Goal: Task Accomplishment & Management: Complete application form

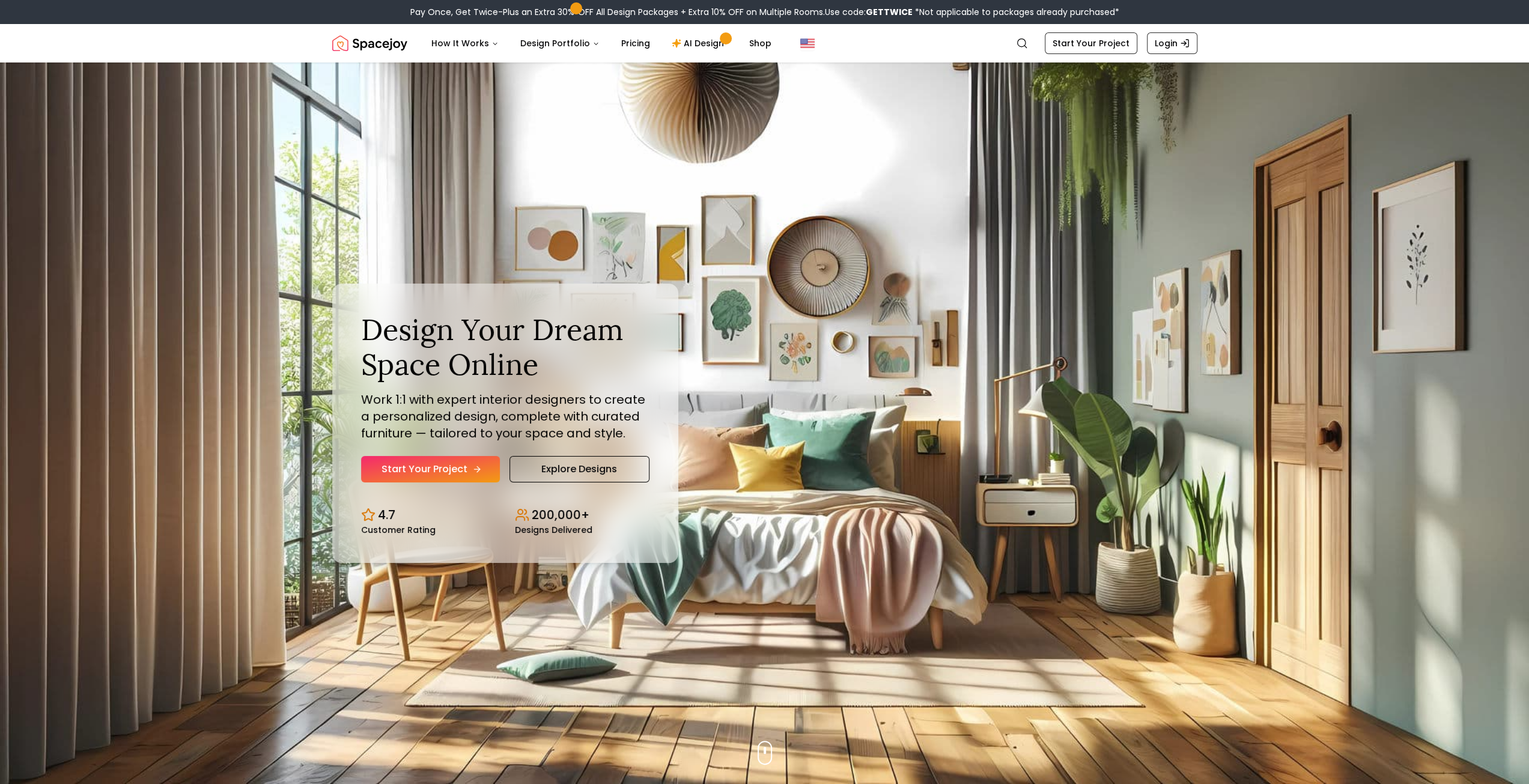
click at [447, 465] on link "Start Your Project" at bounding box center [430, 469] width 139 height 26
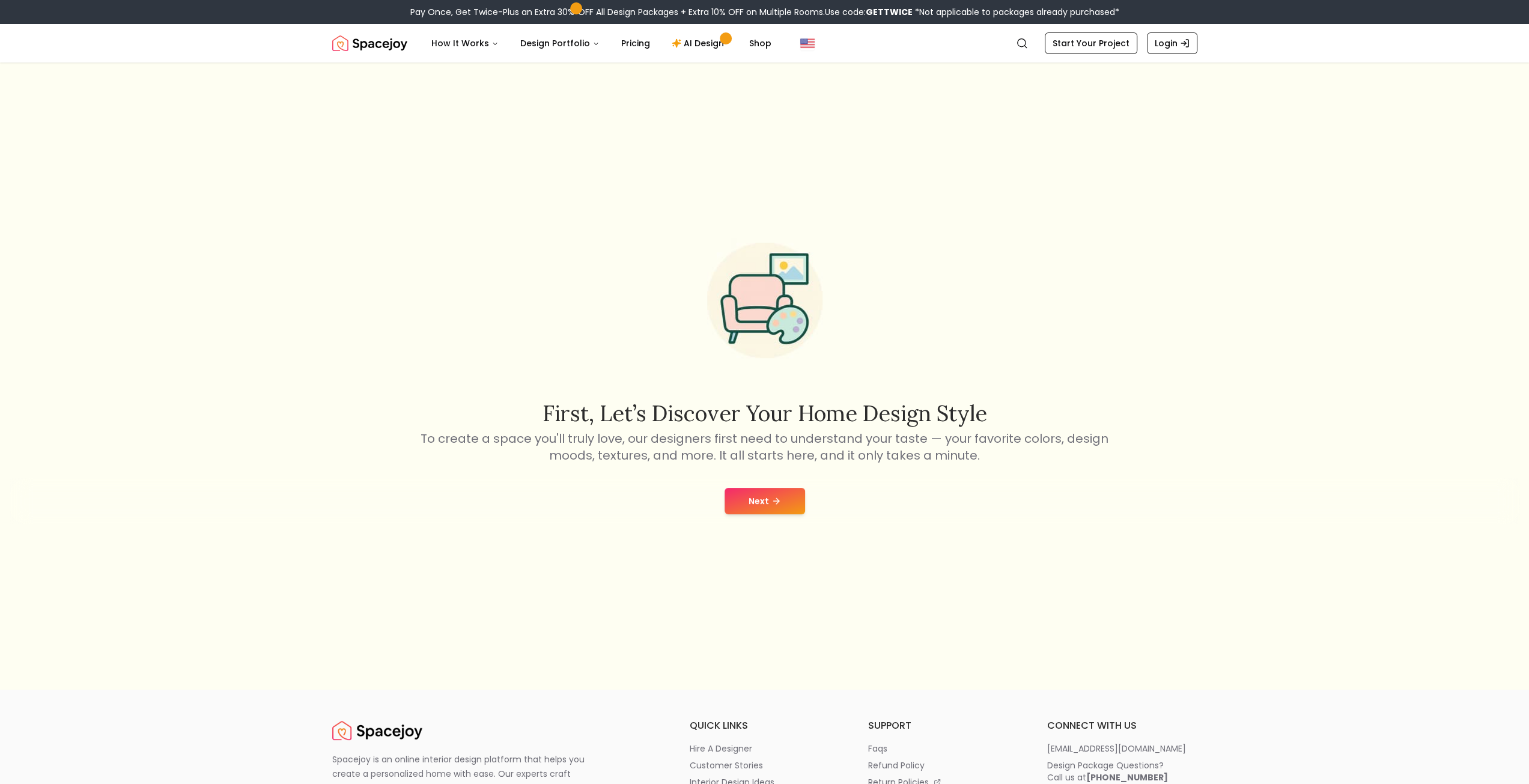
click at [768, 506] on button "Next" at bounding box center [765, 501] width 81 height 26
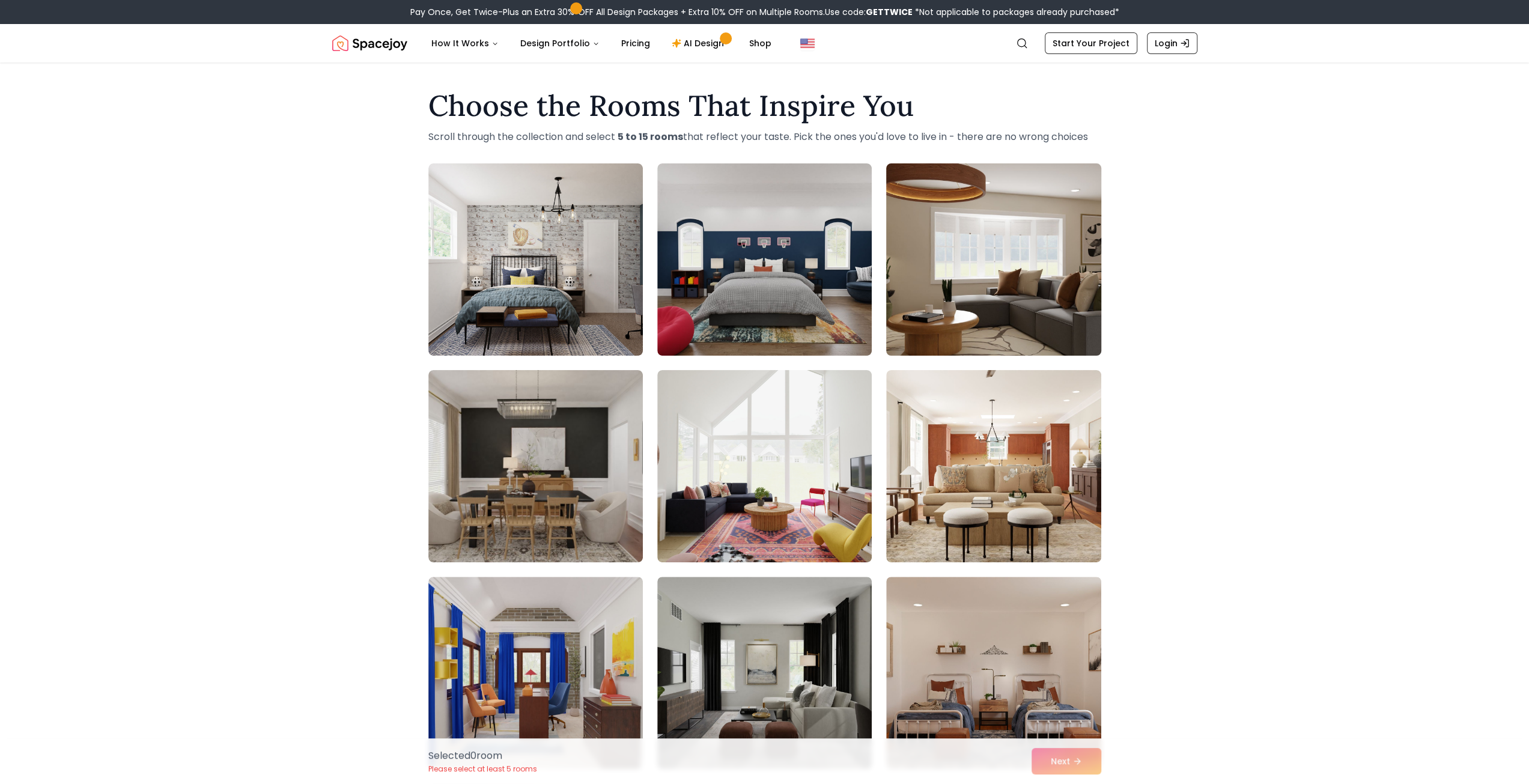
click at [943, 307] on img at bounding box center [993, 259] width 225 height 202
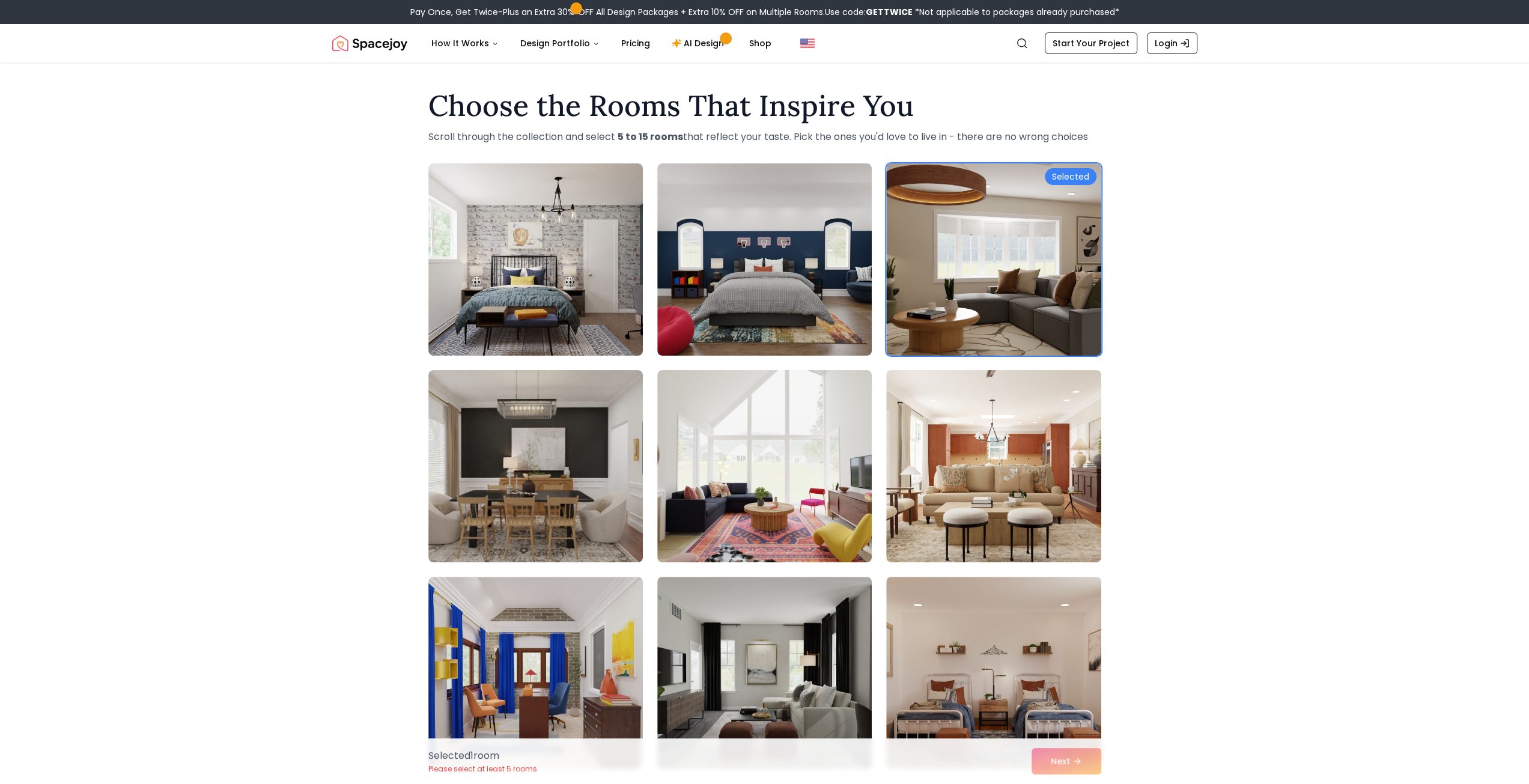
click at [1067, 769] on div "Selected 1 room Please select at least 5 rooms Next" at bounding box center [764, 761] width 692 height 46
click at [738, 291] on img at bounding box center [764, 259] width 225 height 202
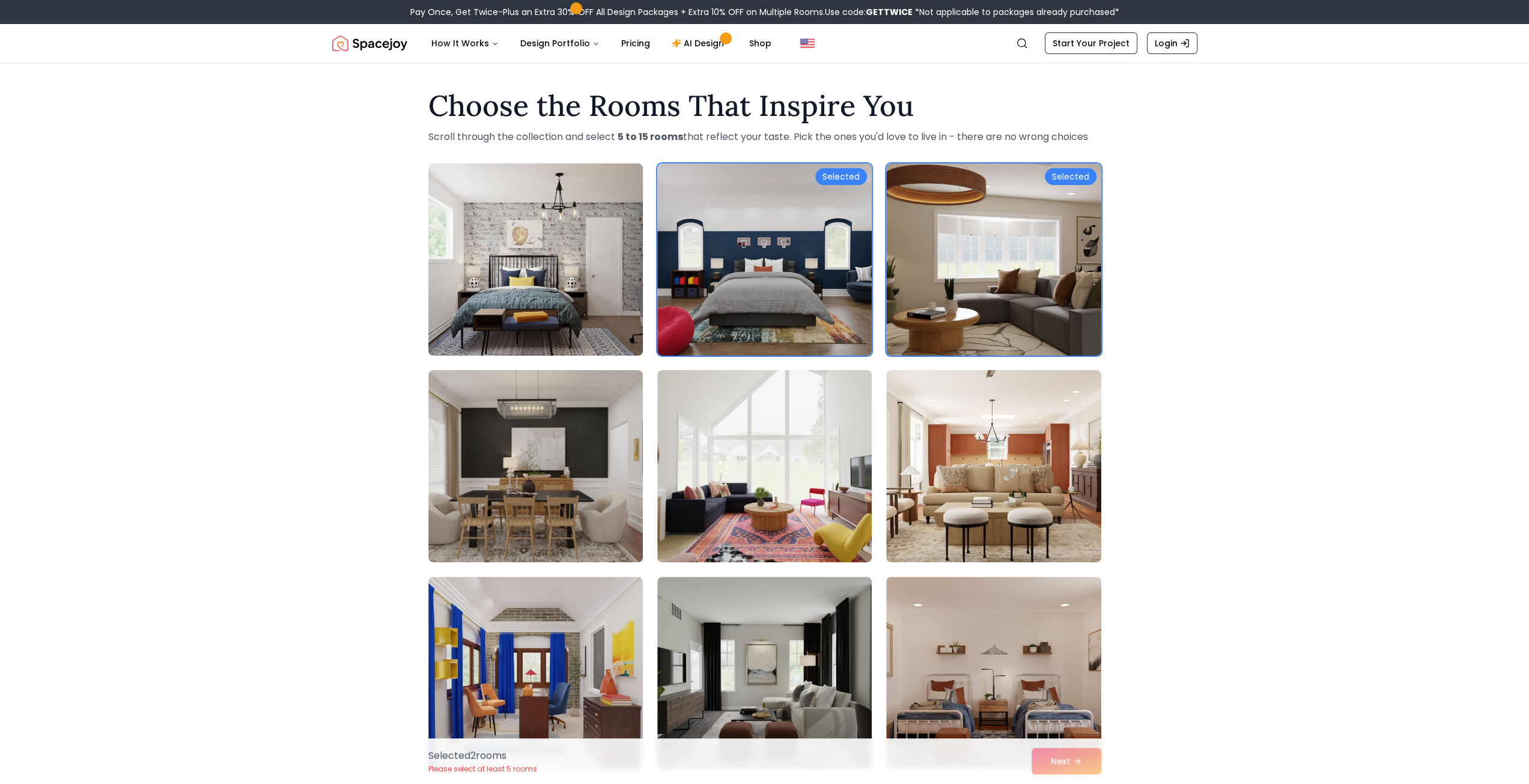
click at [581, 289] on img at bounding box center [536, 259] width 225 height 202
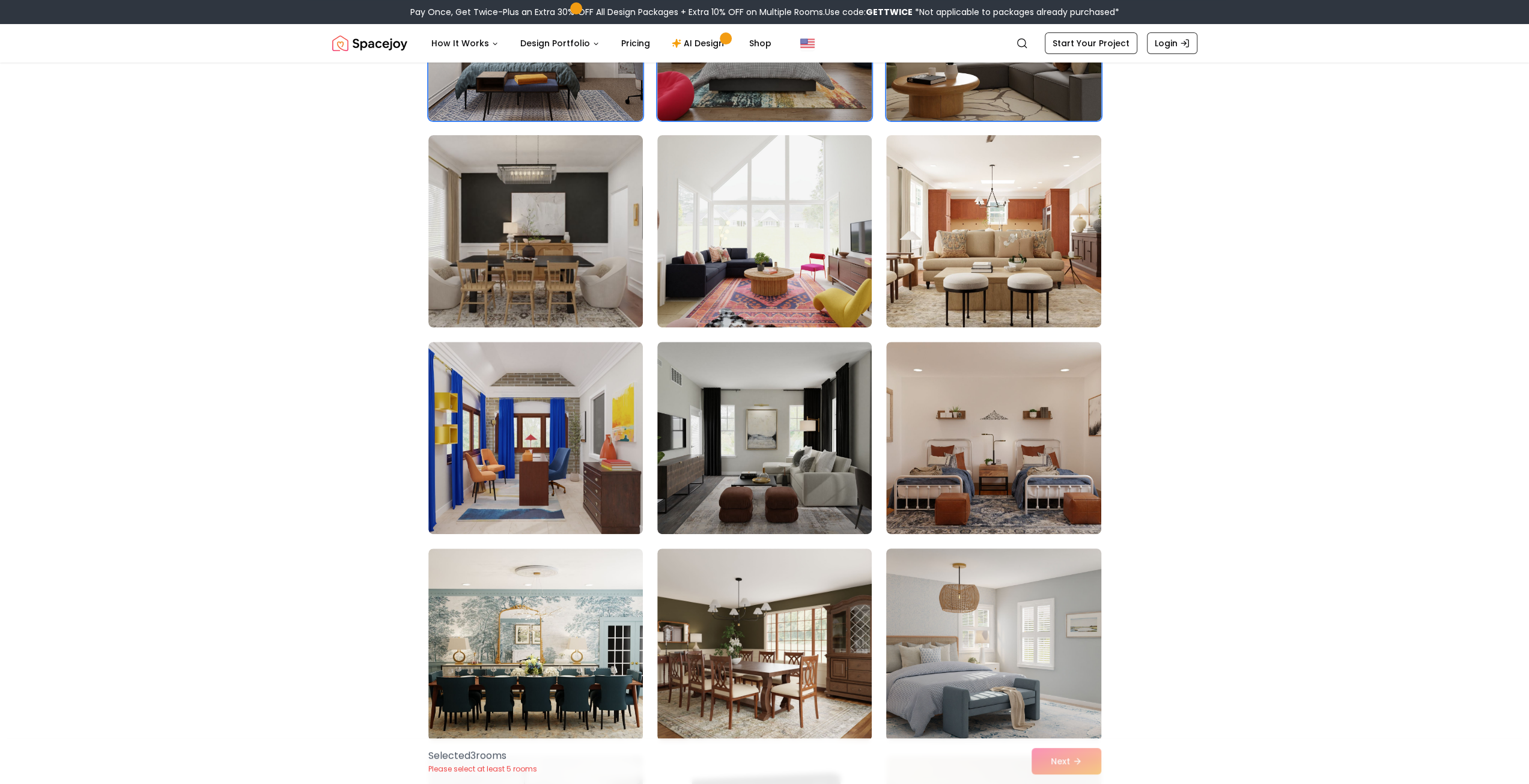
scroll to position [301, 0]
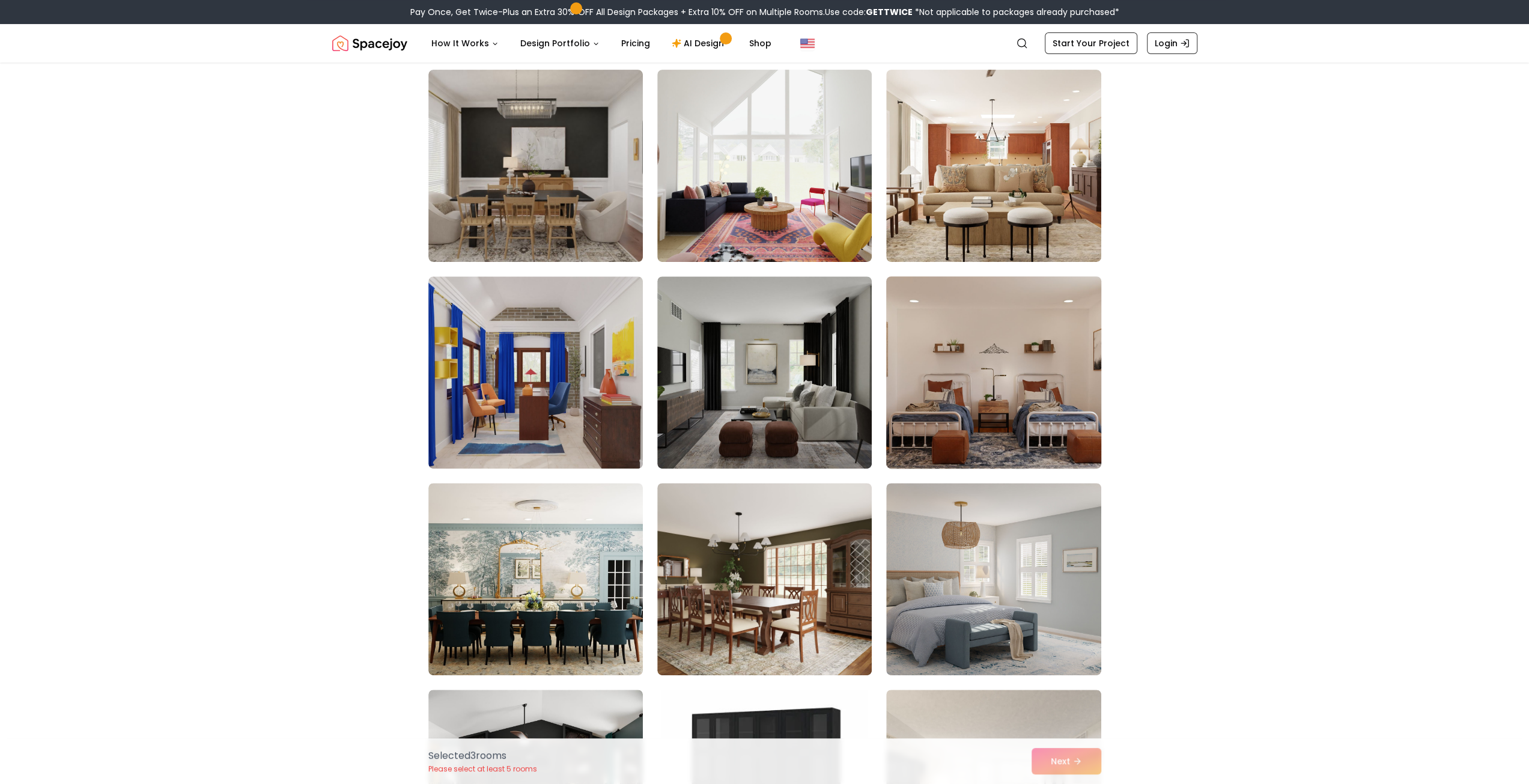
drag, startPoint x: 1030, startPoint y: 420, endPoint x: 1032, endPoint y: 449, distance: 29.1
click at [1030, 420] on img at bounding box center [993, 373] width 225 height 202
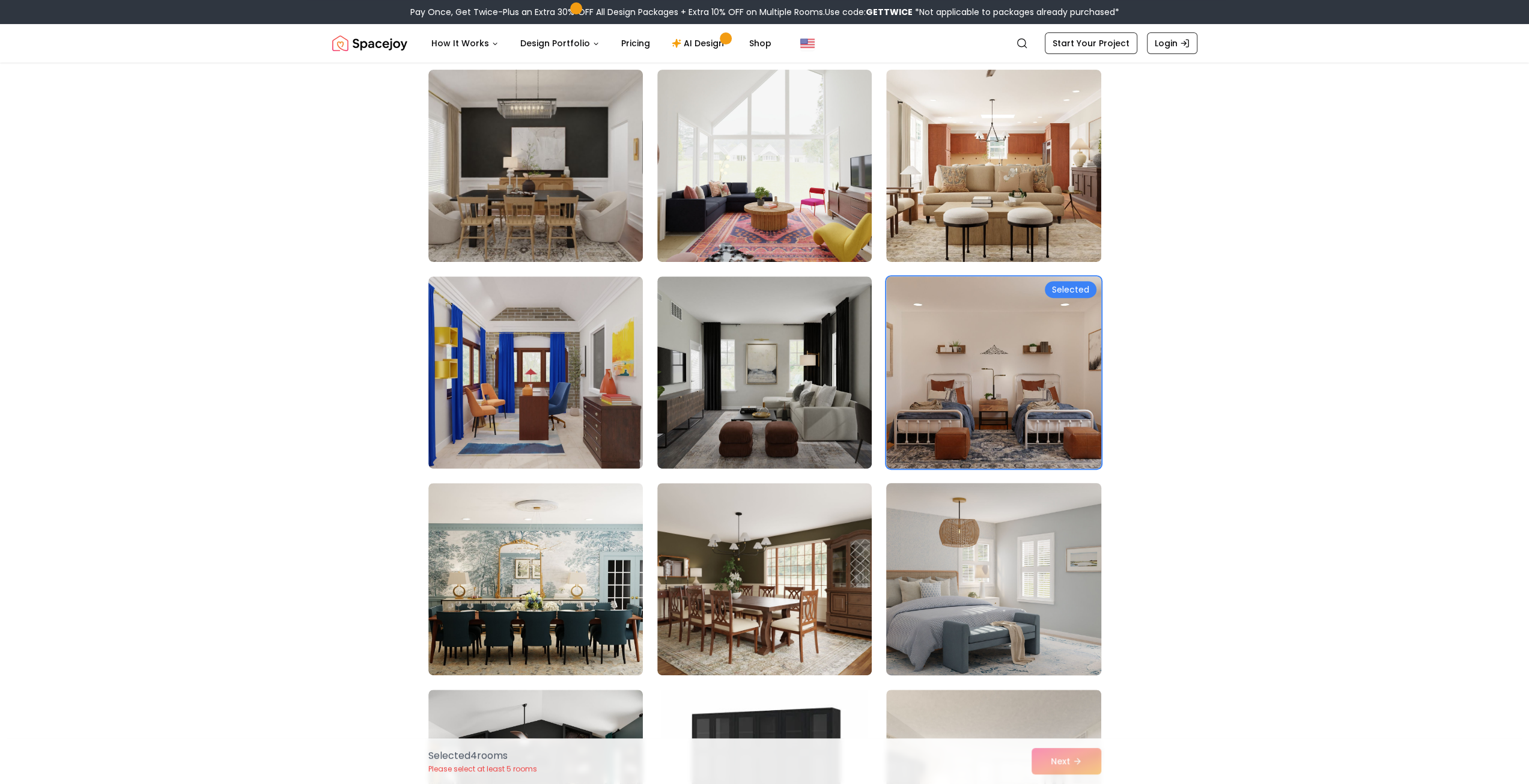
click at [1032, 600] on img at bounding box center [993, 579] width 225 height 202
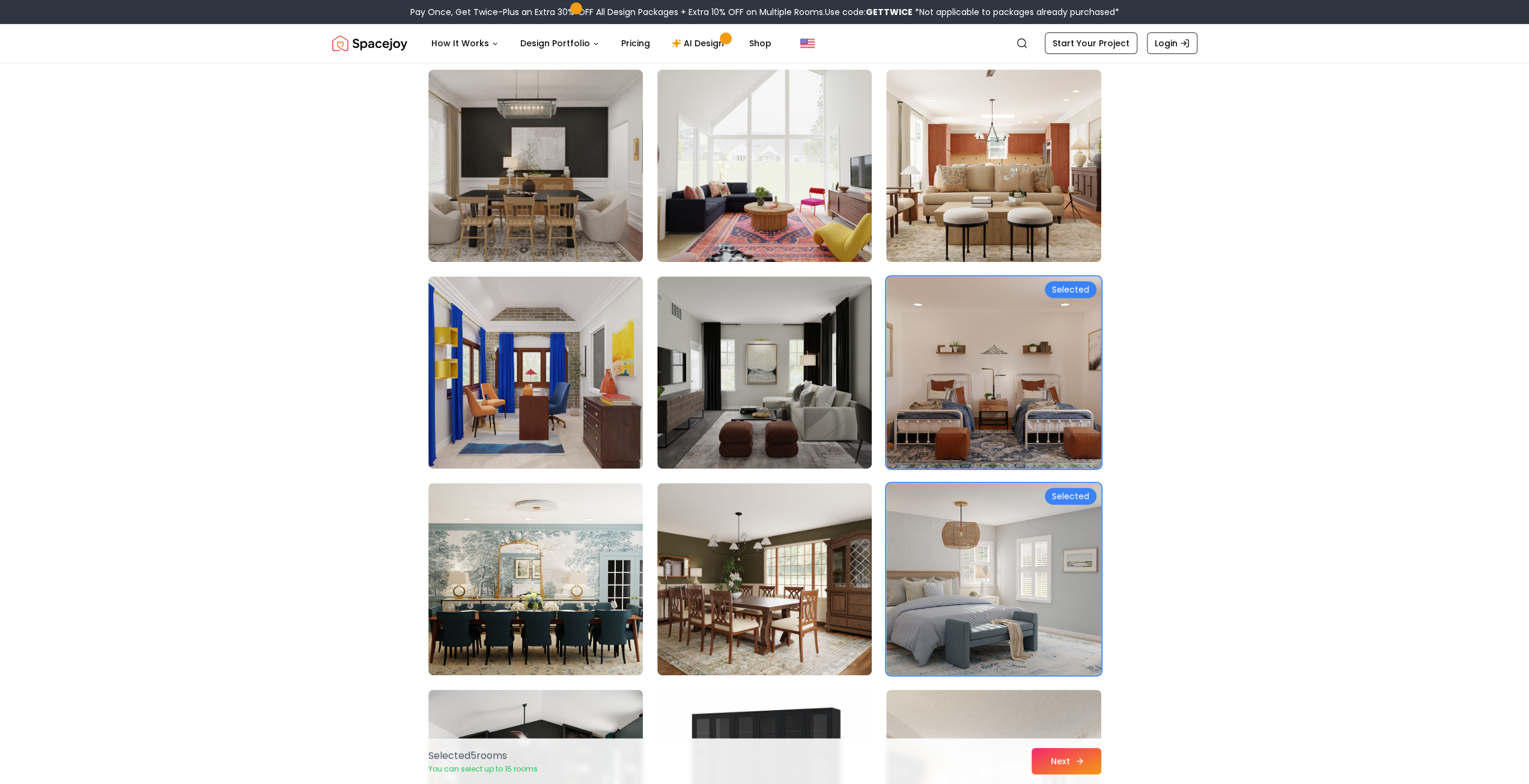
click at [1064, 771] on button "Next" at bounding box center [1066, 761] width 70 height 26
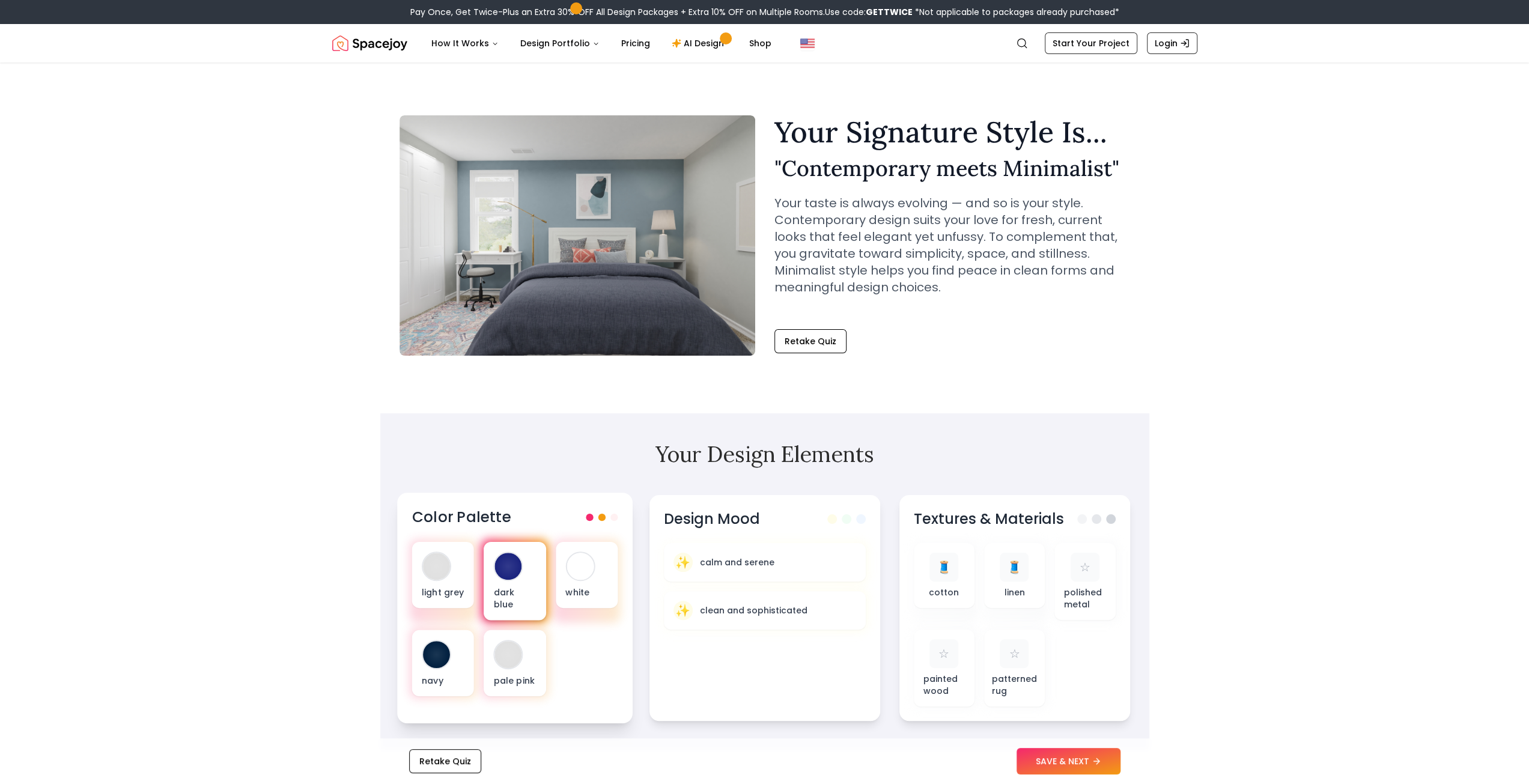
click at [488, 588] on div "dark blue" at bounding box center [514, 581] width 62 height 79
click at [468, 637] on div "navy" at bounding box center [442, 663] width 62 height 66
click at [809, 614] on div "✨ clean and sophisticated" at bounding box center [764, 611] width 186 height 20
